Goal: Entertainment & Leisure: Consume media (video, audio)

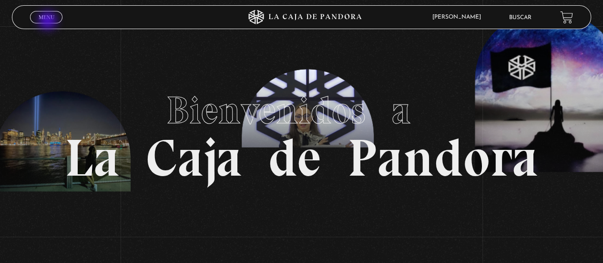
click at [49, 15] on span "Menu" at bounding box center [47, 17] width 16 height 6
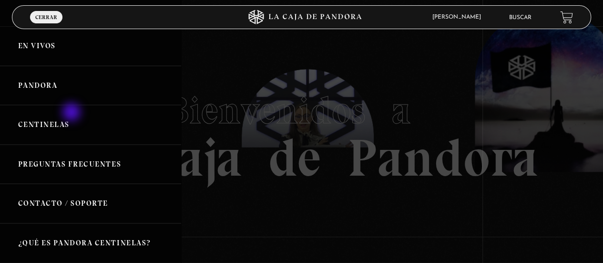
click at [71, 112] on link "Centinelas" at bounding box center [90, 125] width 181 height 40
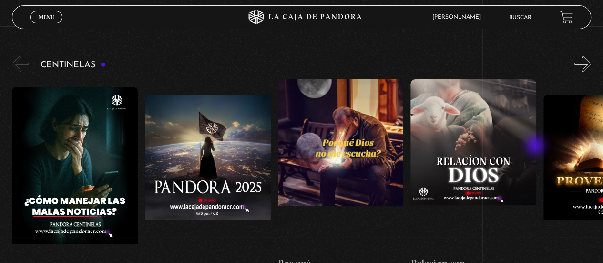
scroll to position [95, 0]
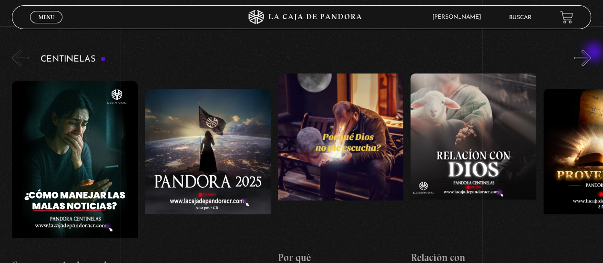
click at [591, 53] on button "»" at bounding box center [583, 58] width 17 height 17
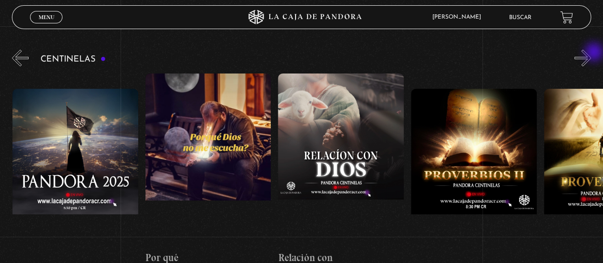
click at [591, 53] on button "»" at bounding box center [583, 58] width 17 height 17
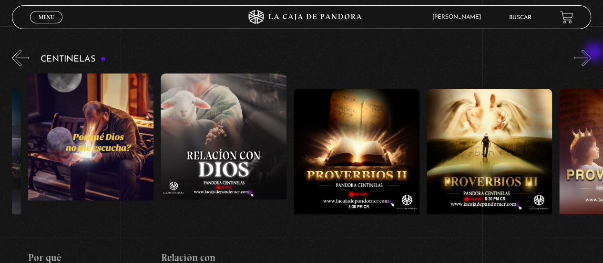
click at [591, 53] on button "»" at bounding box center [583, 58] width 17 height 17
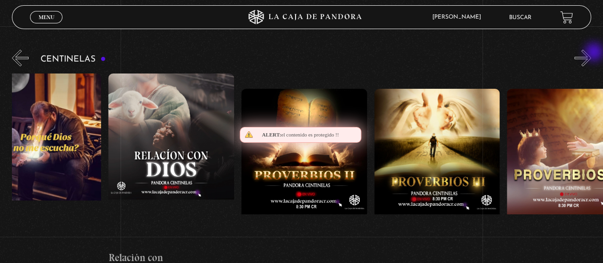
click at [591, 53] on button "»" at bounding box center [583, 58] width 17 height 17
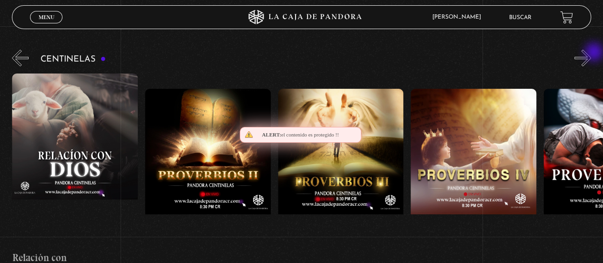
click at [591, 53] on button "»" at bounding box center [583, 58] width 17 height 17
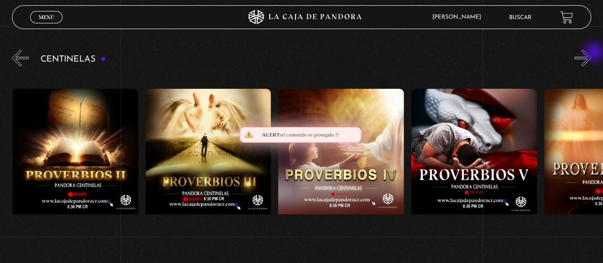
click at [591, 53] on button "»" at bounding box center [583, 58] width 17 height 17
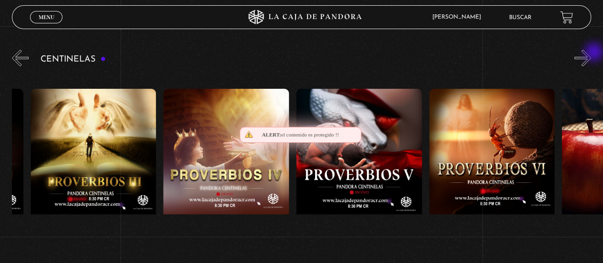
click at [591, 53] on button "»" at bounding box center [583, 58] width 17 height 17
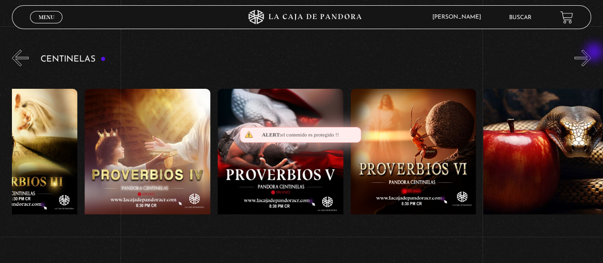
click at [591, 53] on button "»" at bounding box center [583, 58] width 17 height 17
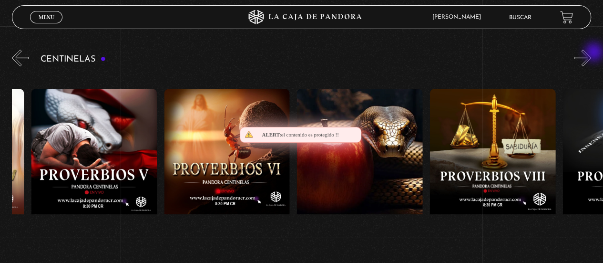
click at [591, 53] on button "»" at bounding box center [583, 58] width 17 height 17
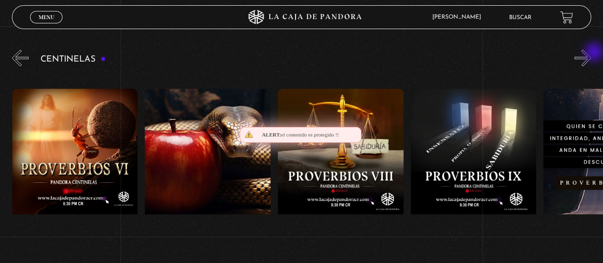
click at [591, 53] on button "»" at bounding box center [583, 58] width 17 height 17
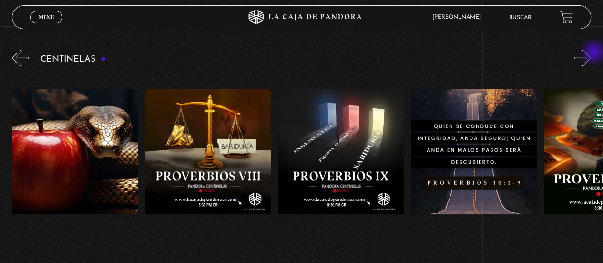
scroll to position [0, 1196]
click at [591, 53] on button "»" at bounding box center [583, 58] width 17 height 17
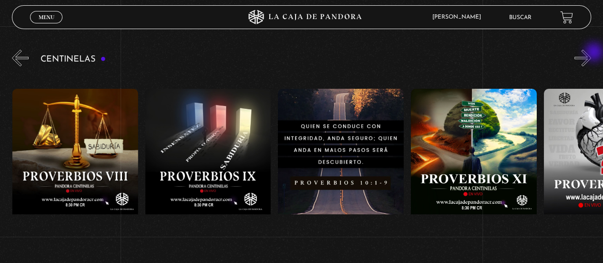
click at [591, 53] on button "»" at bounding box center [583, 58] width 17 height 17
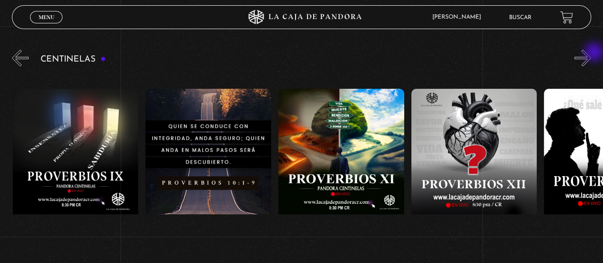
scroll to position [0, 1462]
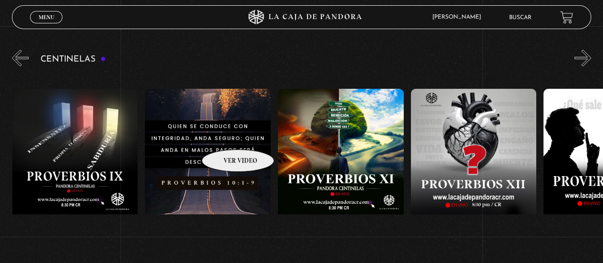
click at [226, 135] on figure at bounding box center [208, 175] width 126 height 172
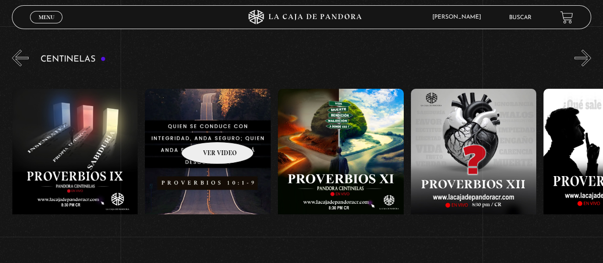
click at [205, 127] on figure at bounding box center [208, 175] width 126 height 172
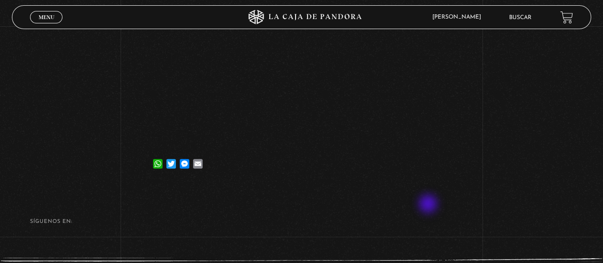
scroll to position [191, 0]
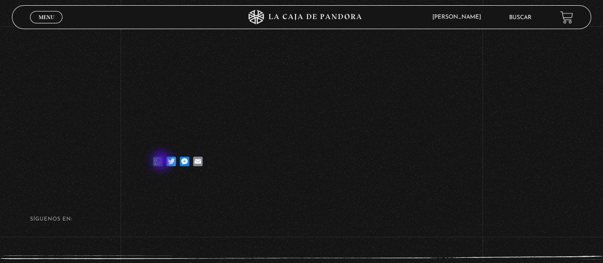
click at [162, 162] on link "WhatsApp" at bounding box center [157, 156] width 13 height 19
click at [199, 164] on link "Email" at bounding box center [197, 156] width 13 height 19
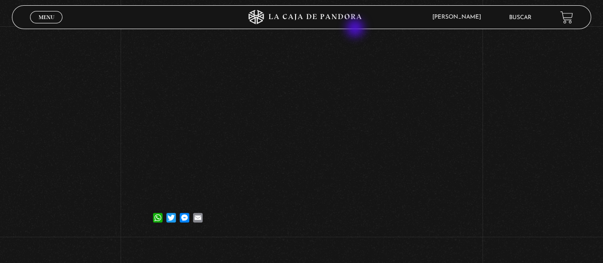
scroll to position [63, 0]
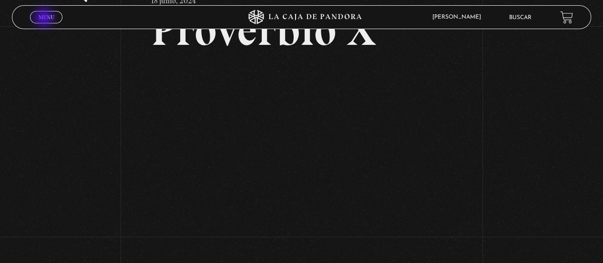
click at [45, 19] on span "Menu" at bounding box center [47, 17] width 16 height 6
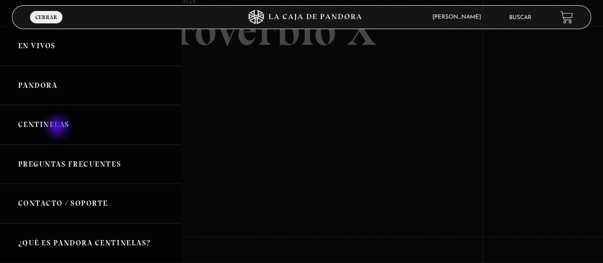
click at [61, 127] on link "Centinelas" at bounding box center [90, 125] width 181 height 40
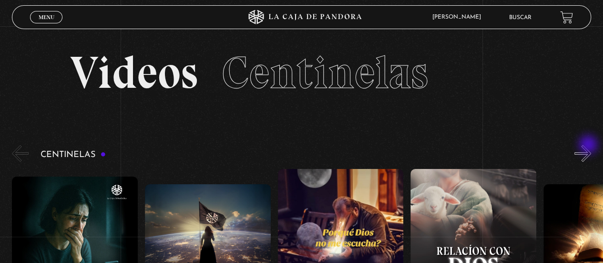
click at [589, 145] on button "»" at bounding box center [583, 153] width 17 height 17
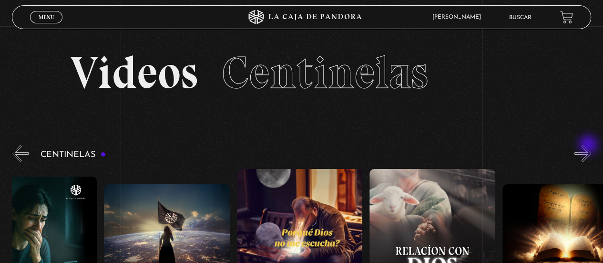
click at [589, 145] on button "»" at bounding box center [583, 153] width 17 height 17
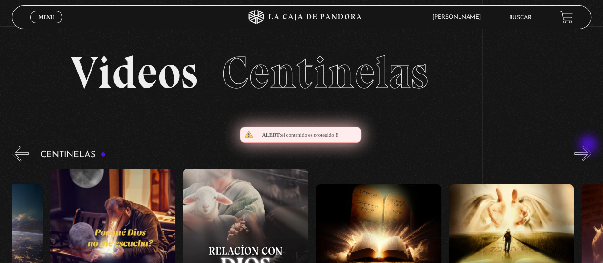
click at [589, 145] on button "»" at bounding box center [583, 153] width 17 height 17
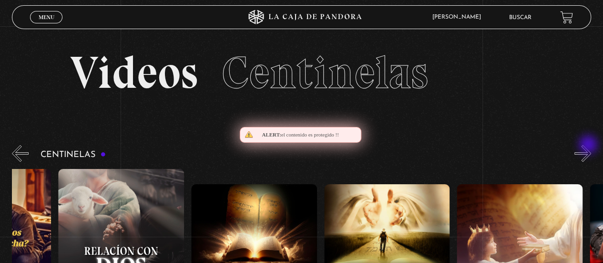
click at [589, 145] on button "»" at bounding box center [583, 153] width 17 height 17
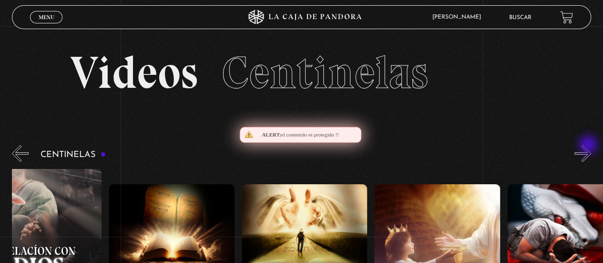
click at [589, 145] on button "»" at bounding box center [583, 153] width 17 height 17
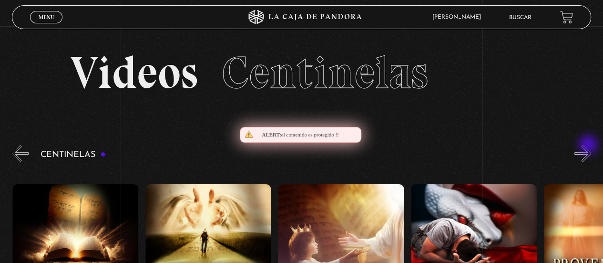
click at [589, 145] on button "»" at bounding box center [583, 153] width 17 height 17
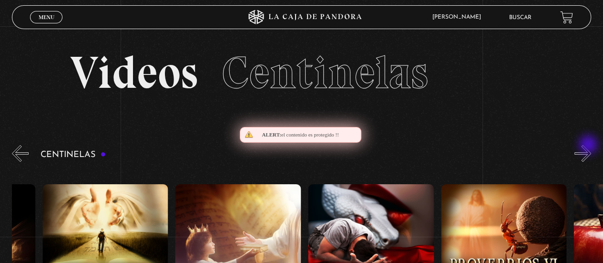
click at [589, 145] on button "»" at bounding box center [583, 153] width 17 height 17
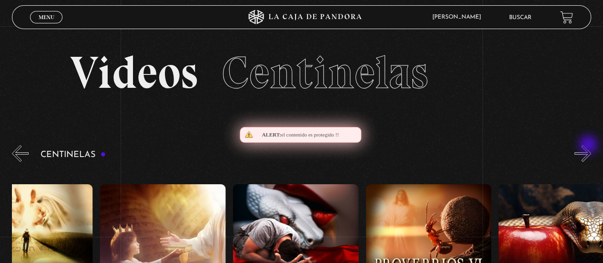
click at [589, 145] on button "»" at bounding box center [583, 153] width 17 height 17
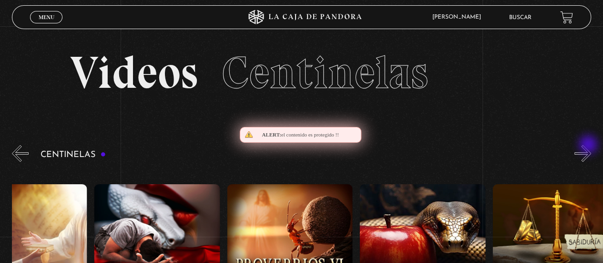
click at [589, 145] on button "»" at bounding box center [583, 153] width 17 height 17
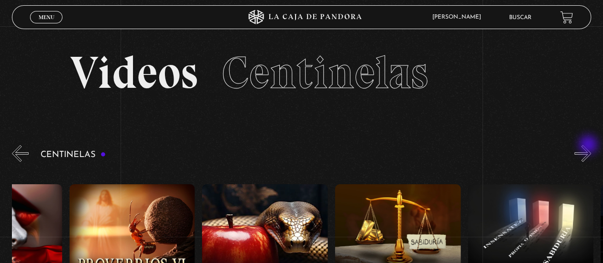
click at [589, 145] on button "»" at bounding box center [583, 153] width 17 height 17
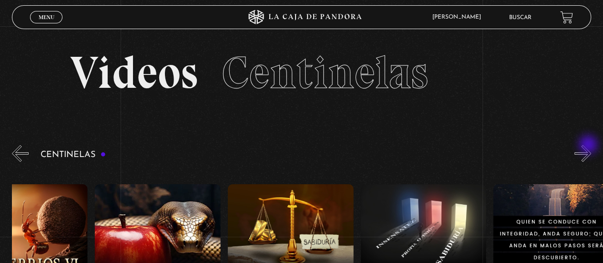
click at [589, 145] on button "»" at bounding box center [583, 153] width 17 height 17
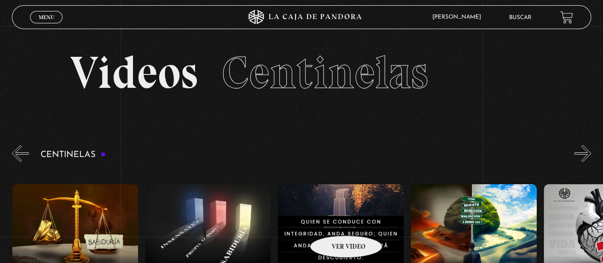
scroll to position [0, 1329]
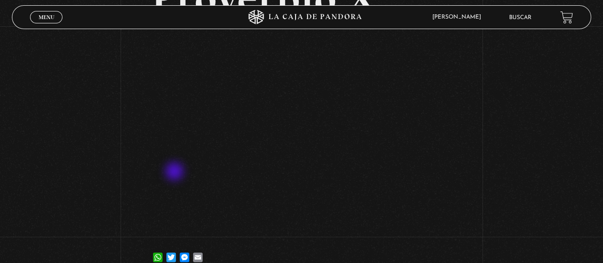
scroll to position [95, 0]
click at [52, 22] on link "Menu Cerrar" at bounding box center [46, 17] width 32 height 12
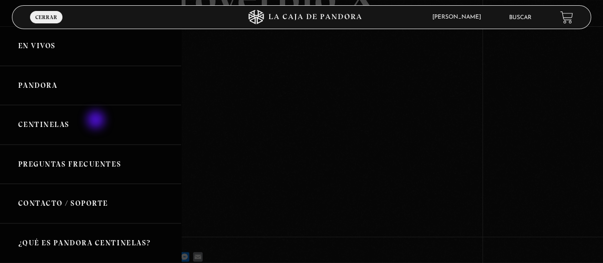
click at [96, 121] on link "Centinelas" at bounding box center [90, 125] width 181 height 40
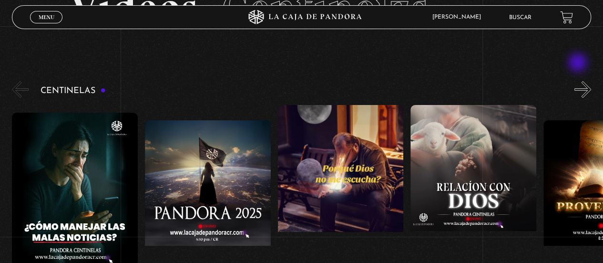
scroll to position [63, 0]
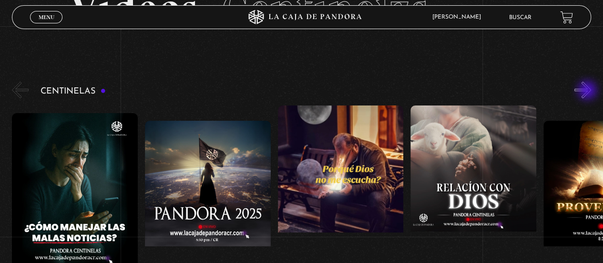
click at [588, 90] on button "»" at bounding box center [583, 90] width 17 height 17
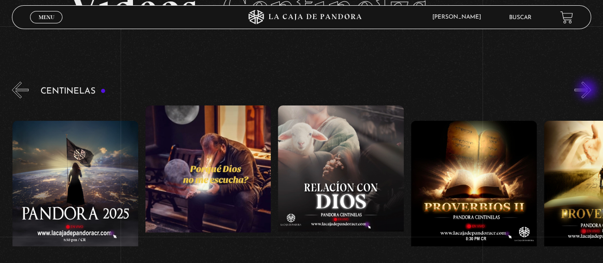
click at [588, 90] on button "»" at bounding box center [583, 90] width 17 height 17
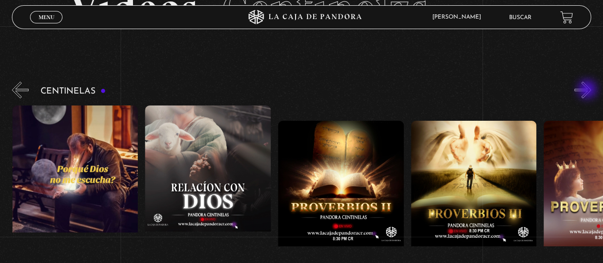
click at [588, 90] on button "»" at bounding box center [583, 90] width 17 height 17
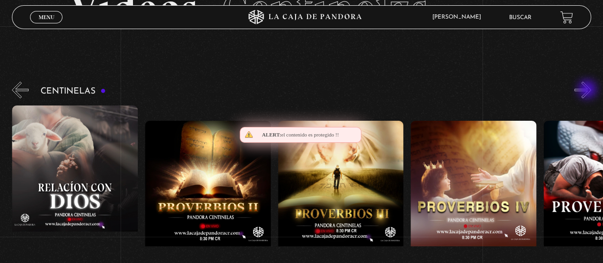
click at [588, 90] on button "»" at bounding box center [583, 90] width 17 height 17
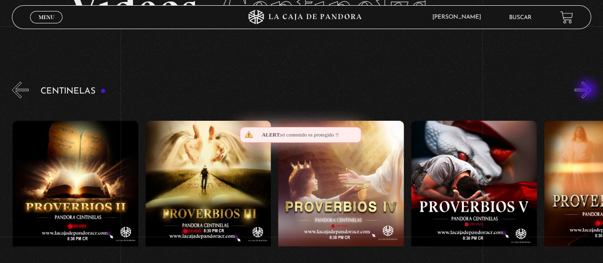
click at [588, 90] on button "»" at bounding box center [583, 90] width 17 height 17
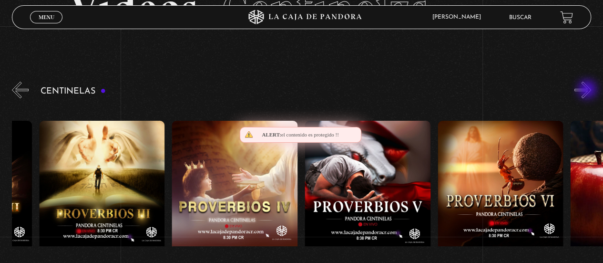
click at [588, 90] on button "»" at bounding box center [583, 90] width 17 height 17
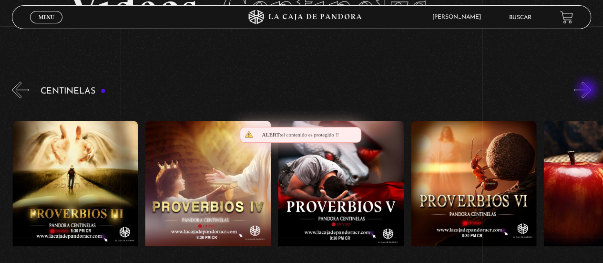
click at [588, 90] on button "»" at bounding box center [583, 90] width 17 height 17
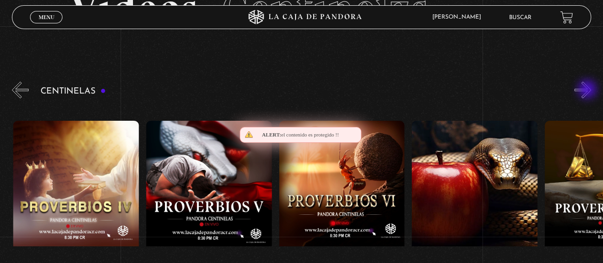
click at [588, 90] on button "»" at bounding box center [583, 90] width 17 height 17
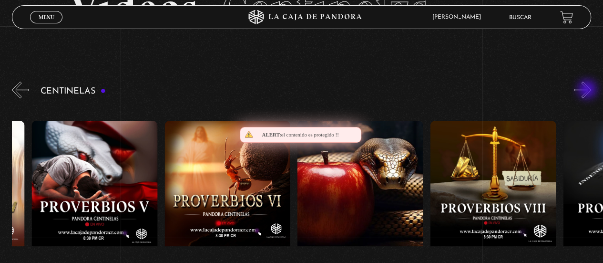
click at [588, 90] on button "»" at bounding box center [583, 90] width 17 height 17
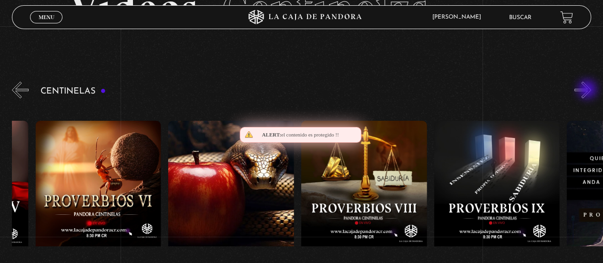
click at [588, 90] on button "»" at bounding box center [583, 90] width 17 height 17
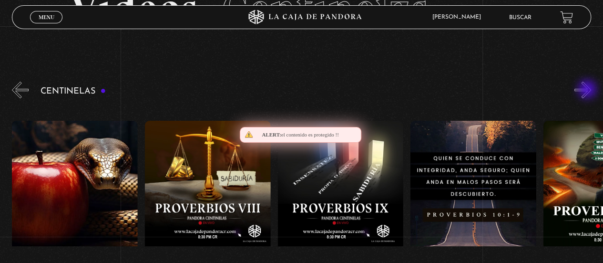
click at [588, 90] on button "»" at bounding box center [583, 90] width 17 height 17
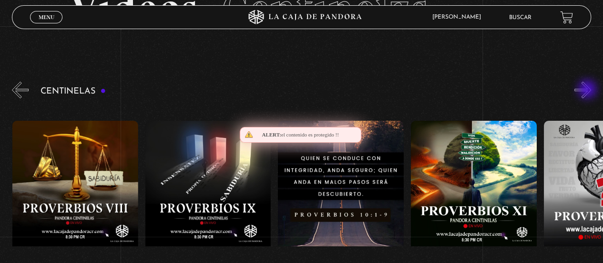
click at [588, 90] on button "»" at bounding box center [583, 90] width 17 height 17
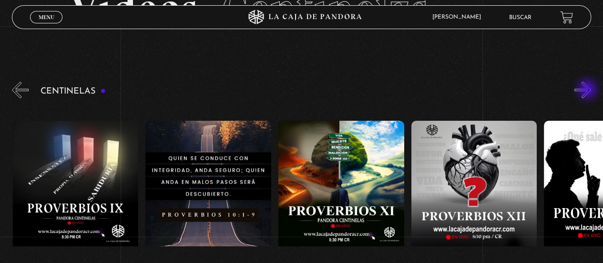
scroll to position [0, 1462]
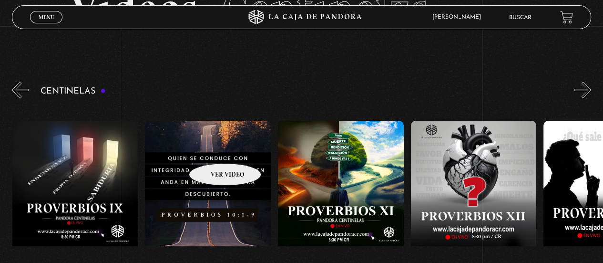
click at [214, 148] on figure at bounding box center [208, 207] width 126 height 172
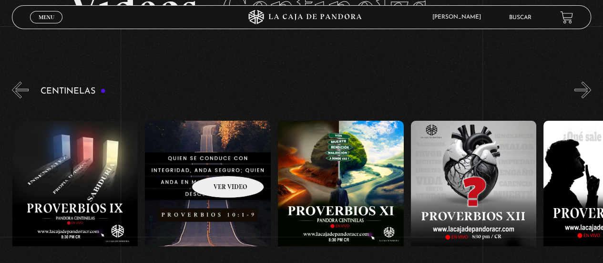
click at [215, 156] on figure at bounding box center [208, 207] width 126 height 172
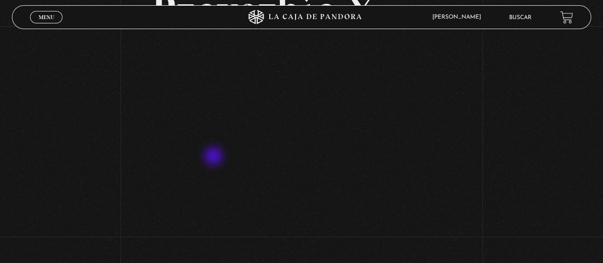
scroll to position [95, 0]
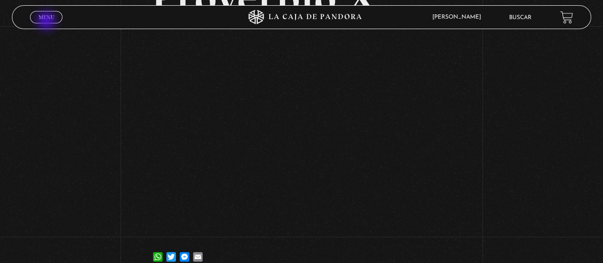
click at [47, 21] on link "Menu Cerrar" at bounding box center [46, 17] width 32 height 12
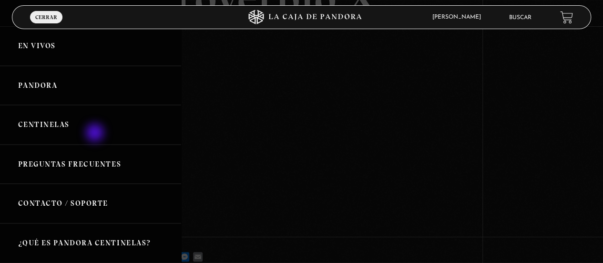
click at [94, 132] on link "Centinelas" at bounding box center [90, 125] width 181 height 40
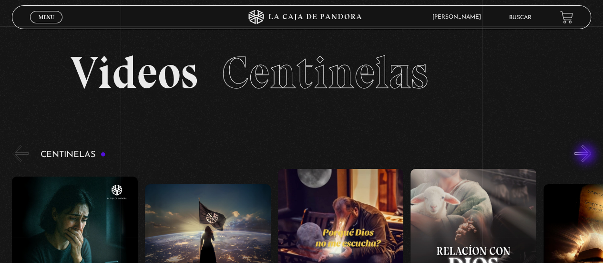
click at [589, 155] on button "»" at bounding box center [583, 153] width 17 height 17
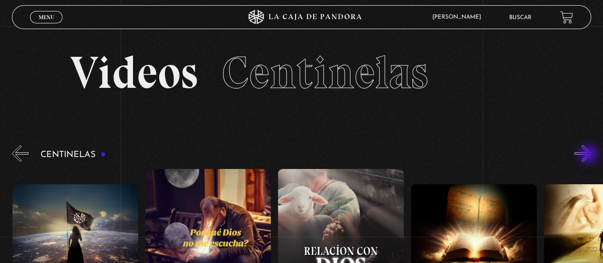
click at [589, 155] on button "»" at bounding box center [583, 153] width 17 height 17
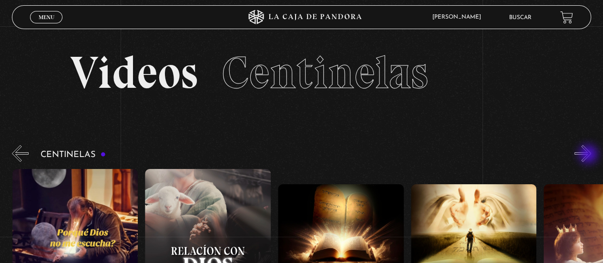
click at [589, 155] on button "»" at bounding box center [583, 153] width 17 height 17
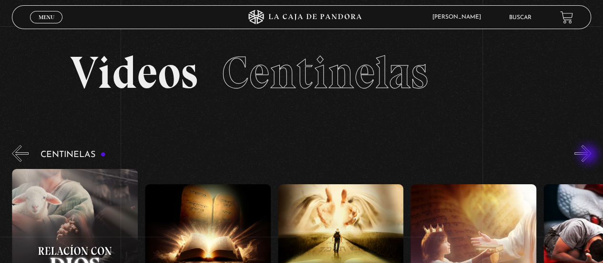
click at [589, 155] on button "»" at bounding box center [583, 153] width 17 height 17
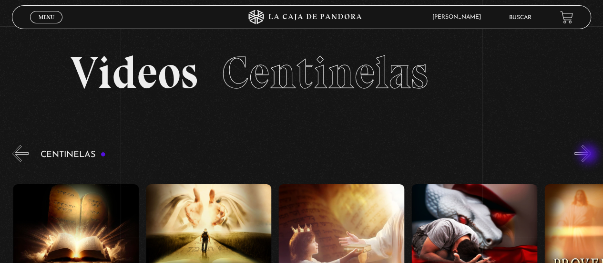
click at [589, 155] on button "»" at bounding box center [583, 153] width 17 height 17
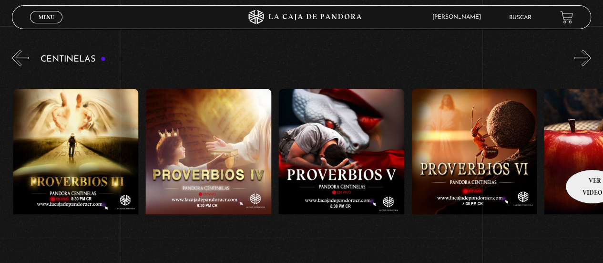
scroll to position [0, 664]
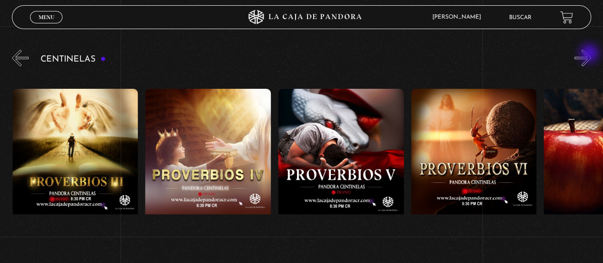
click at [590, 55] on button "»" at bounding box center [583, 58] width 17 height 17
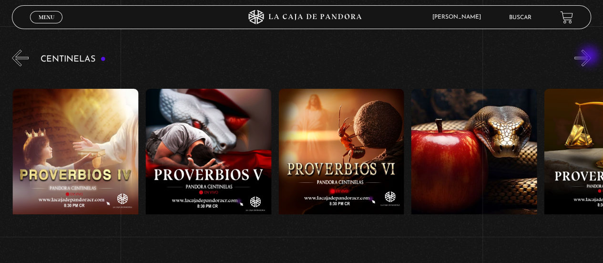
click at [590, 57] on button "»" at bounding box center [583, 58] width 17 height 17
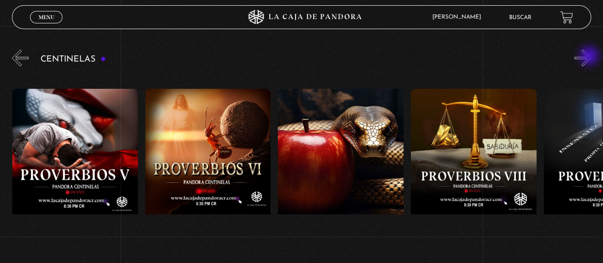
click at [590, 57] on button "»" at bounding box center [583, 58] width 17 height 17
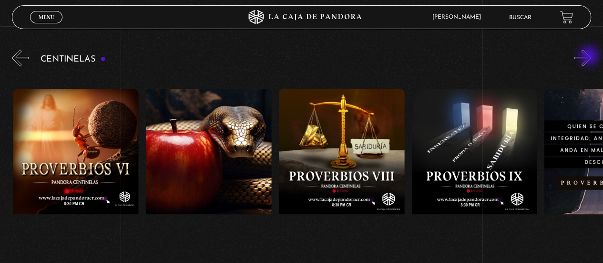
click at [590, 56] on button "»" at bounding box center [583, 58] width 17 height 17
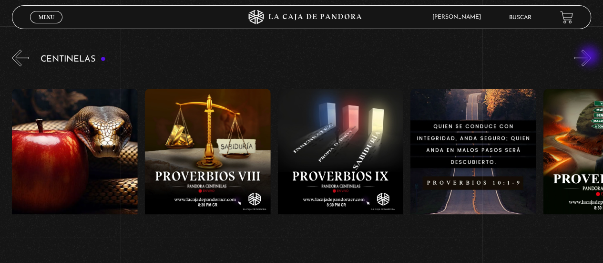
click at [590, 57] on button "»" at bounding box center [583, 58] width 17 height 17
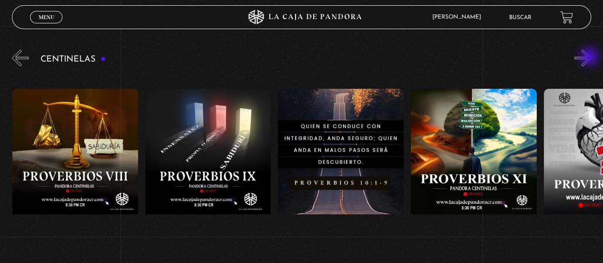
scroll to position [0, 1329]
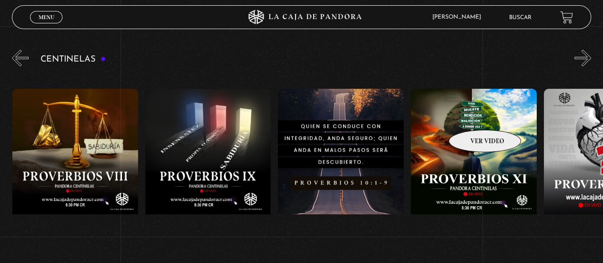
click at [473, 115] on figure at bounding box center [474, 175] width 126 height 172
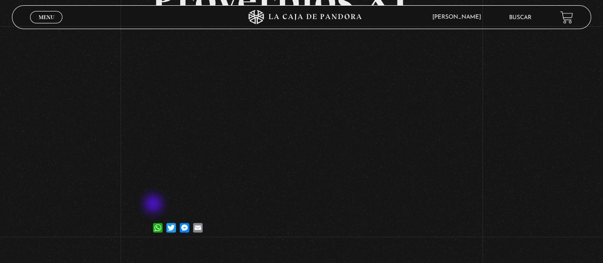
scroll to position [95, 0]
